Goal: Task Accomplishment & Management: Manage account settings

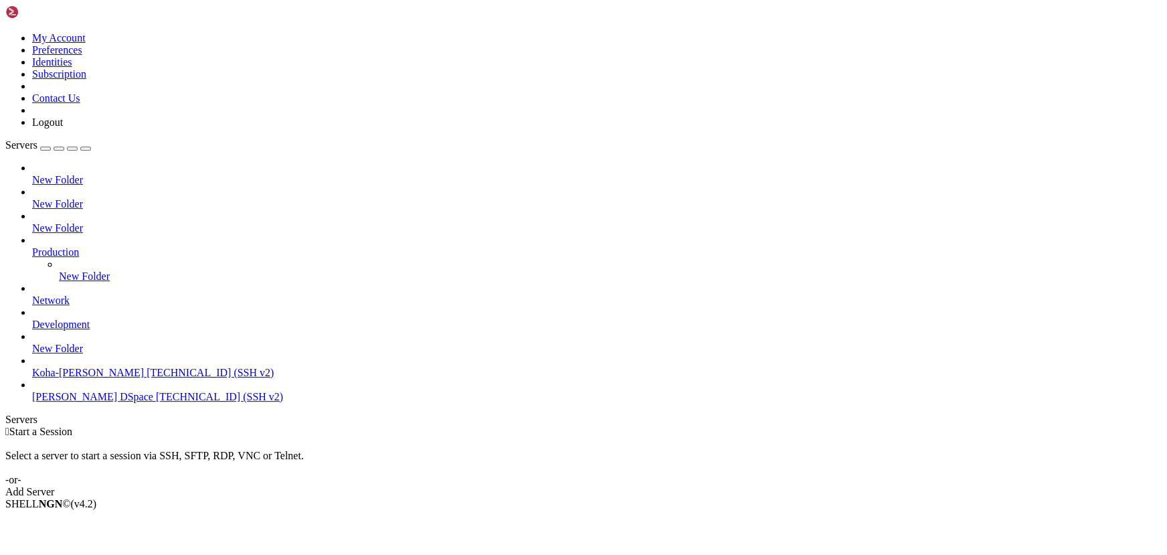
click at [156, 402] on span "[TECHNICAL_ID] (SSH v2)" at bounding box center [219, 396] width 127 height 11
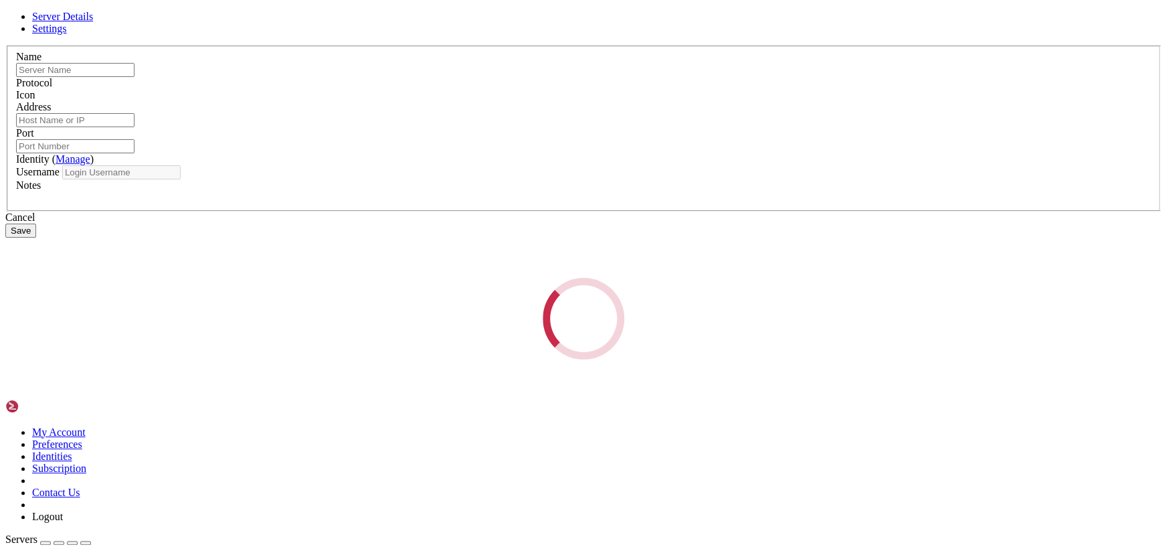
type input "[PERSON_NAME] DSpace"
type input "[TECHNICAL_ID]"
type input "22"
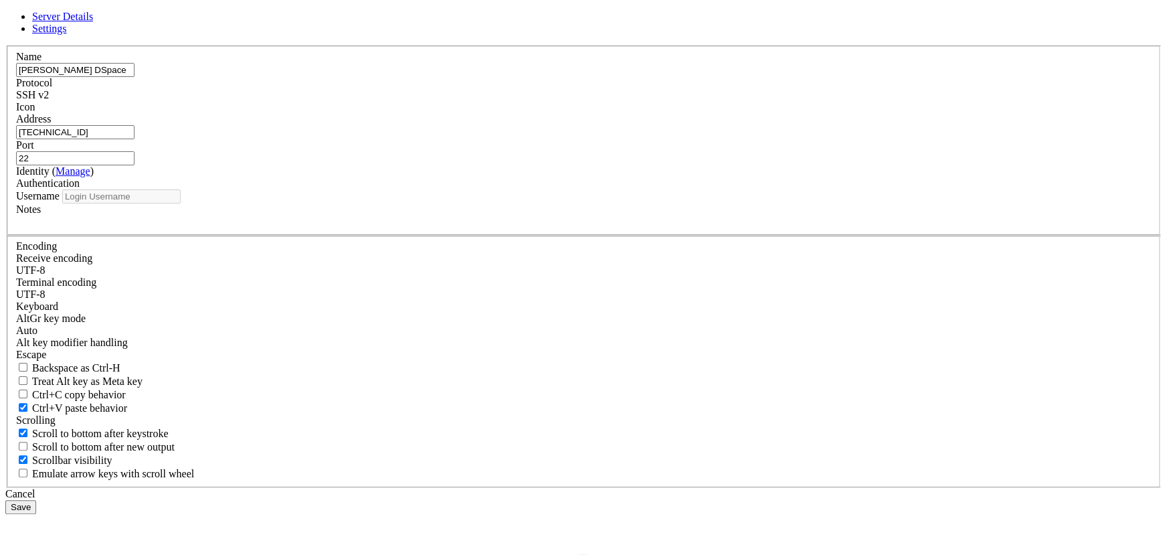
type input "root"
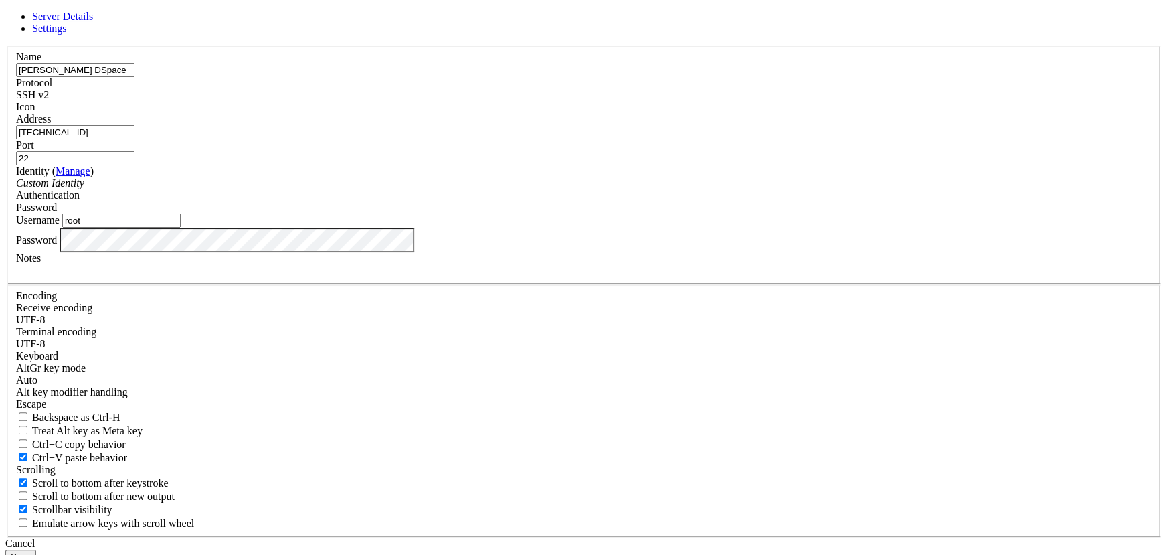
click at [36, 549] on button "Save" at bounding box center [20, 556] width 31 height 14
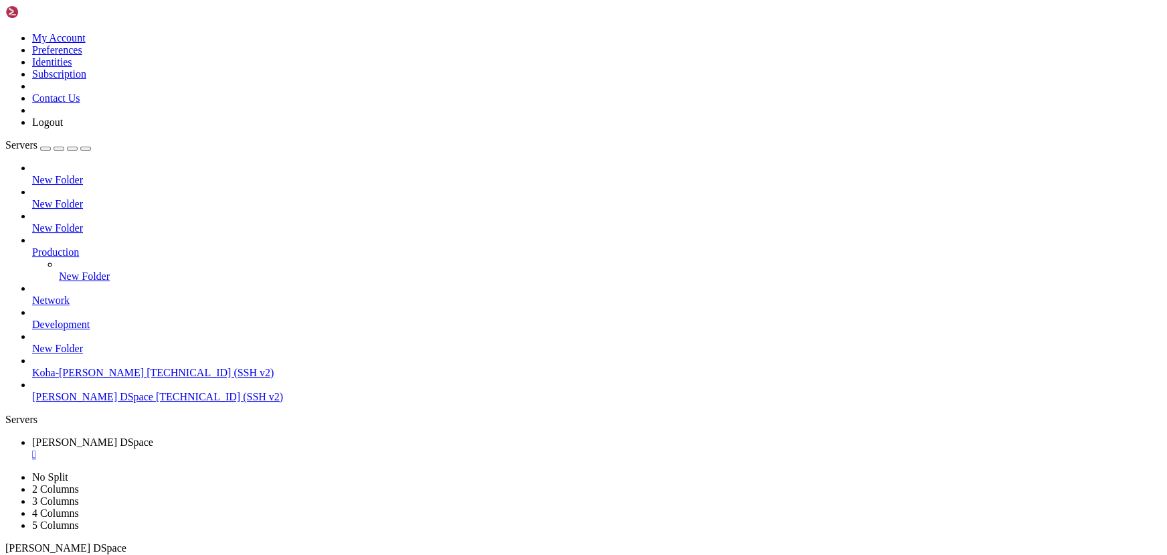
click at [156, 402] on span "[TECHNICAL_ID] (SSH v2)" at bounding box center [219, 396] width 127 height 11
click at [263, 448] on div "" at bounding box center [596, 454] width 1129 height 12
click at [258, 448] on div "" at bounding box center [596, 454] width 1129 height 12
